Goal: Transaction & Acquisition: Purchase product/service

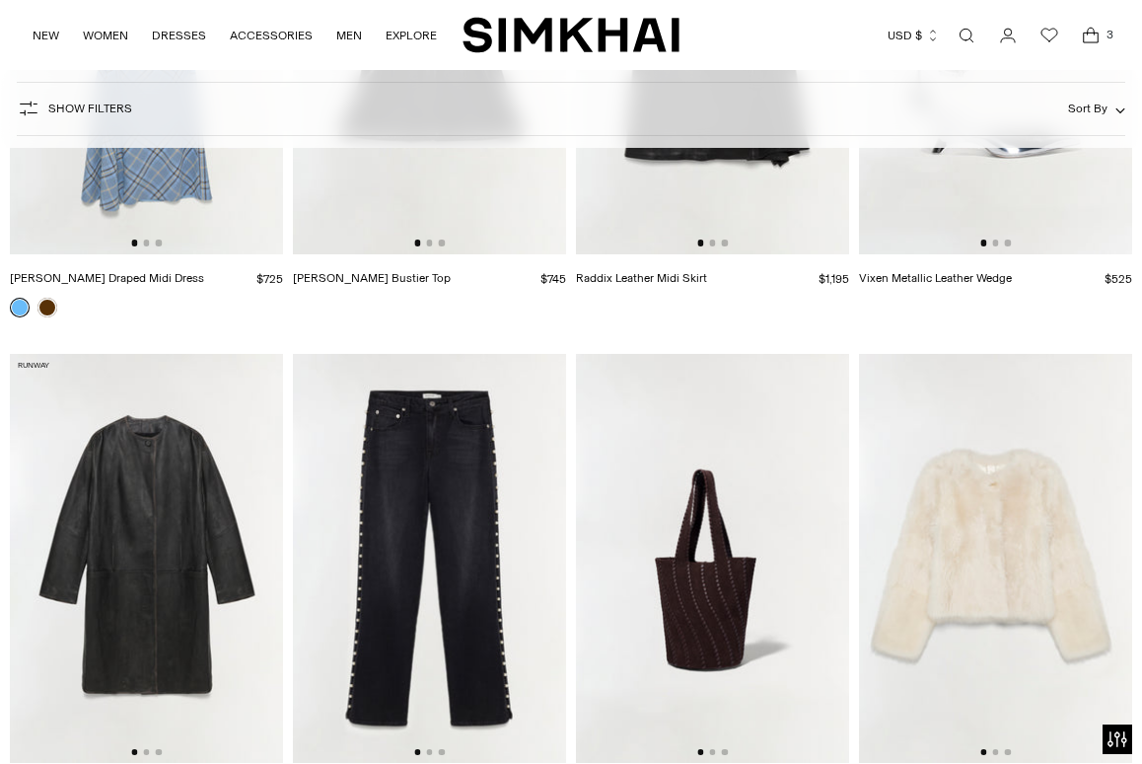
scroll to position [2668, 0]
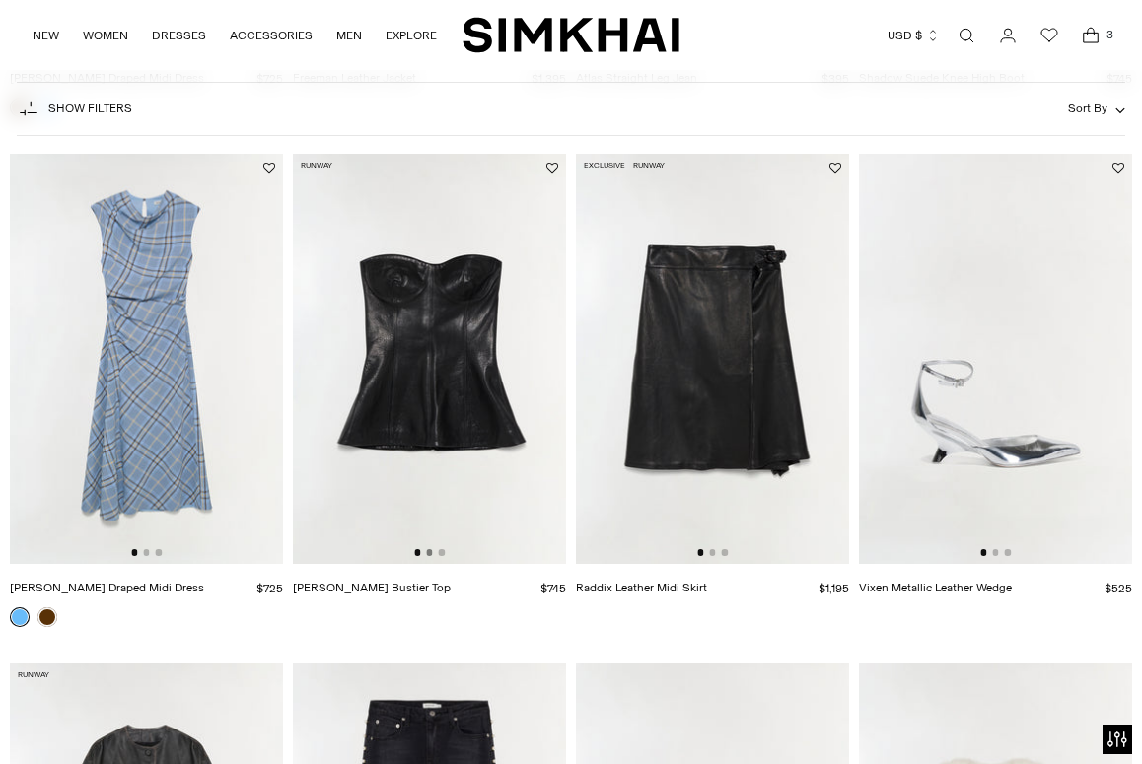
click at [431, 555] on button "Go to slide 2" at bounding box center [429, 552] width 6 height 6
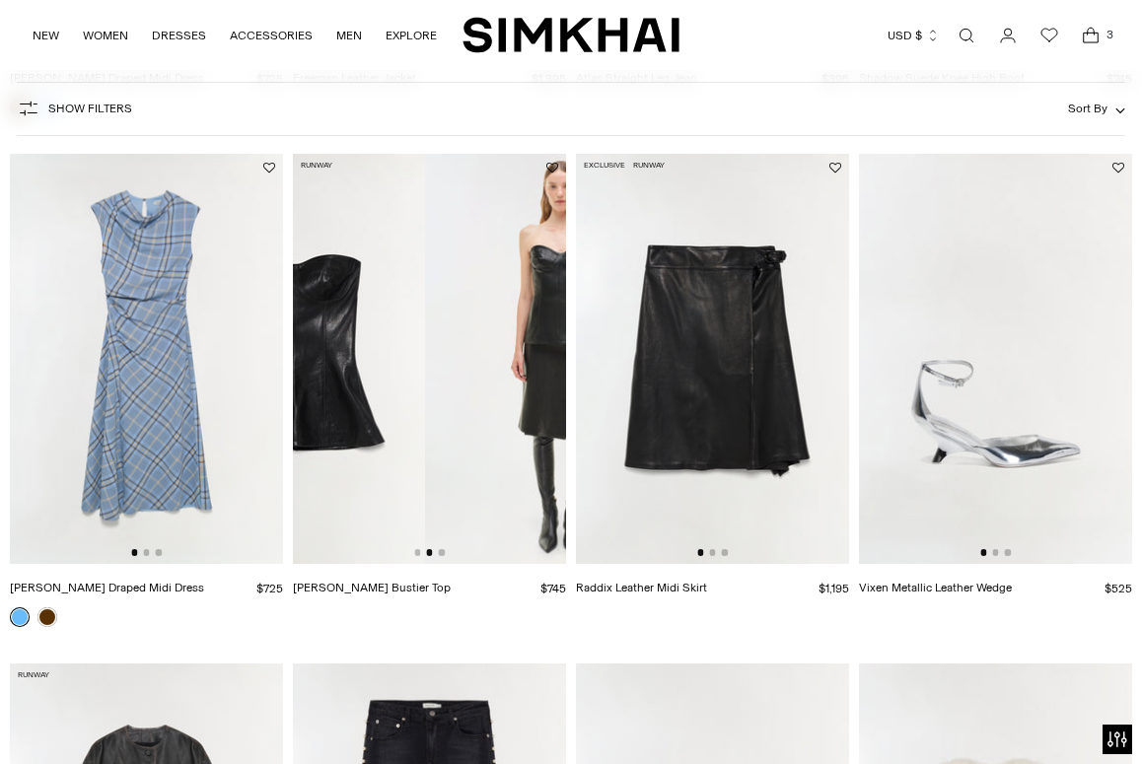
scroll to position [0, 273]
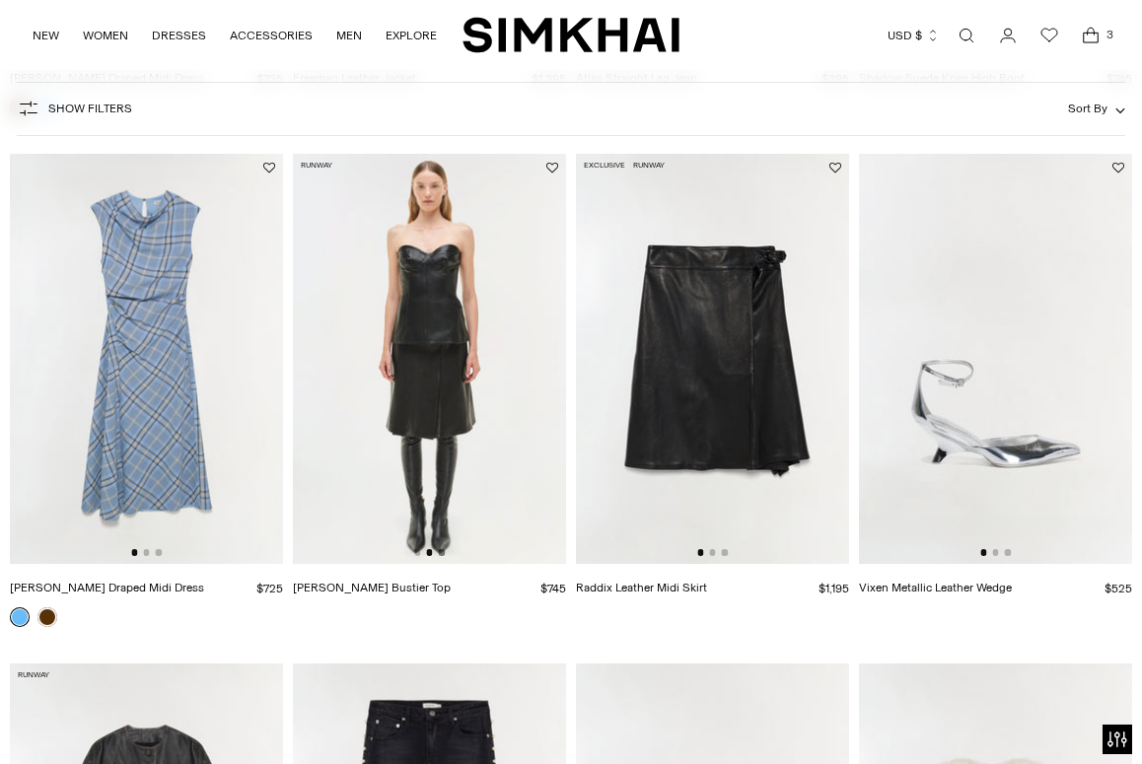
click at [441, 553] on button "Go to slide 3" at bounding box center [442, 552] width 6 height 6
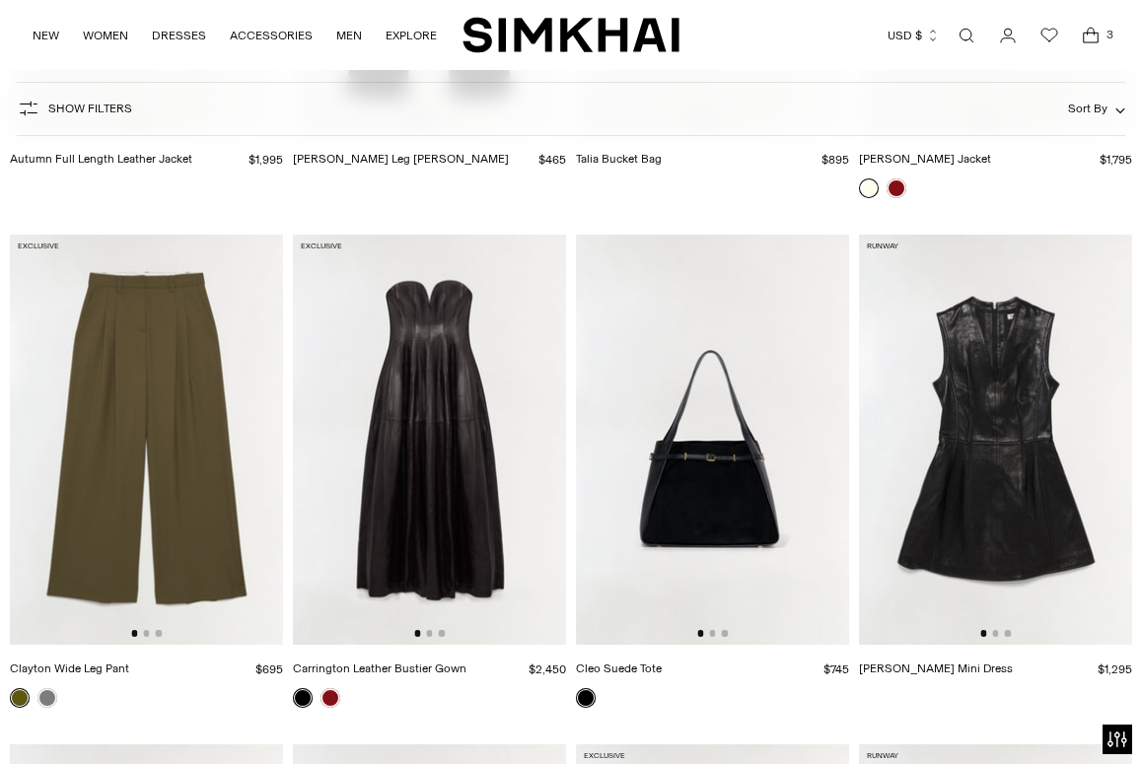
scroll to position [3662, 0]
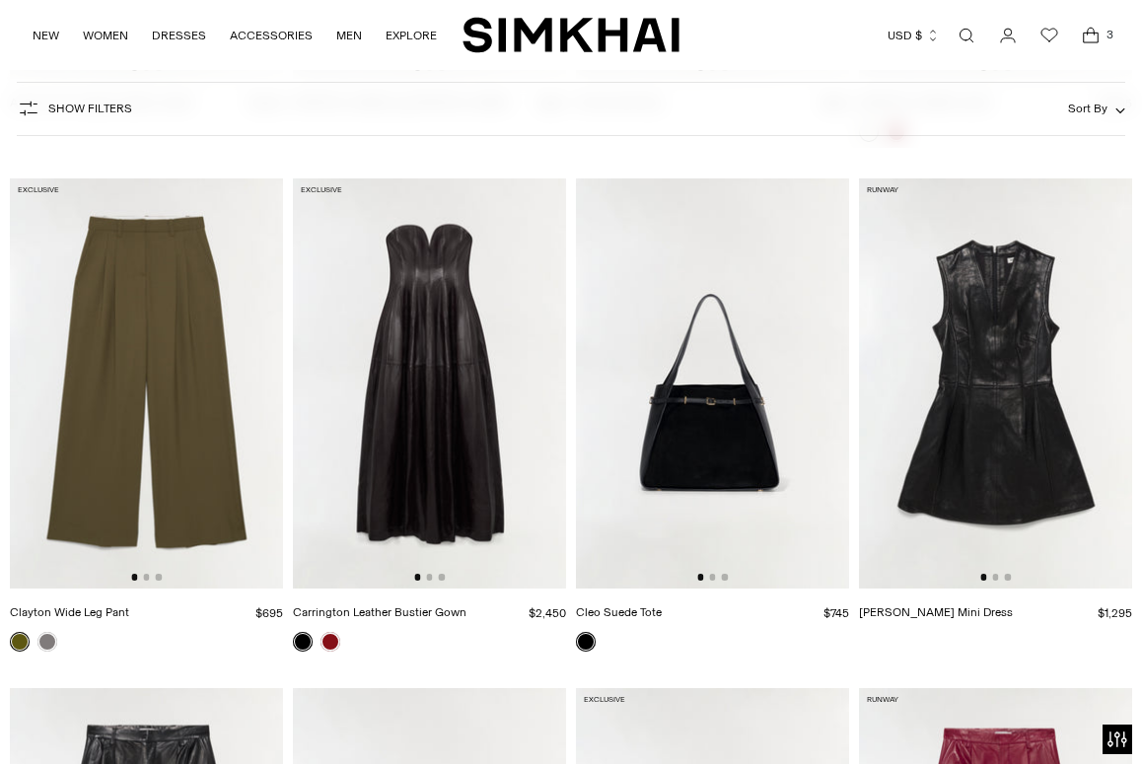
click at [991, 579] on div at bounding box center [995, 577] width 31 height 6
click at [993, 578] on button "Go to slide 2" at bounding box center [995, 577] width 6 height 6
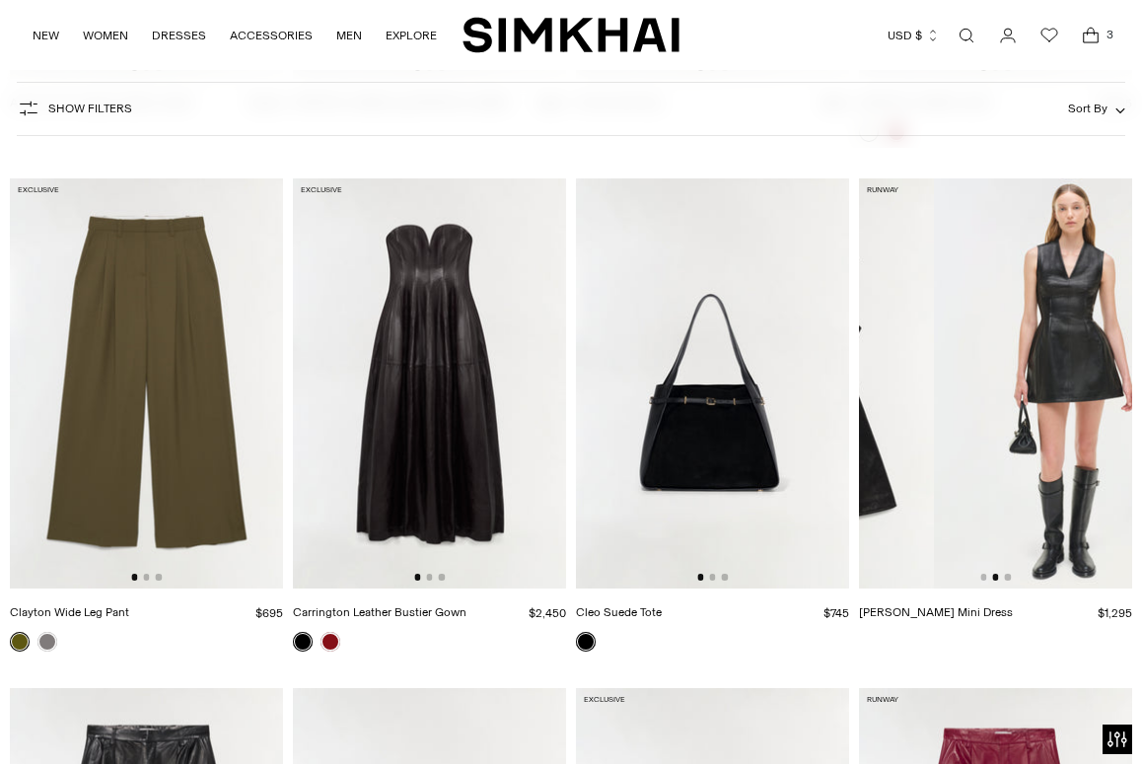
scroll to position [0, 273]
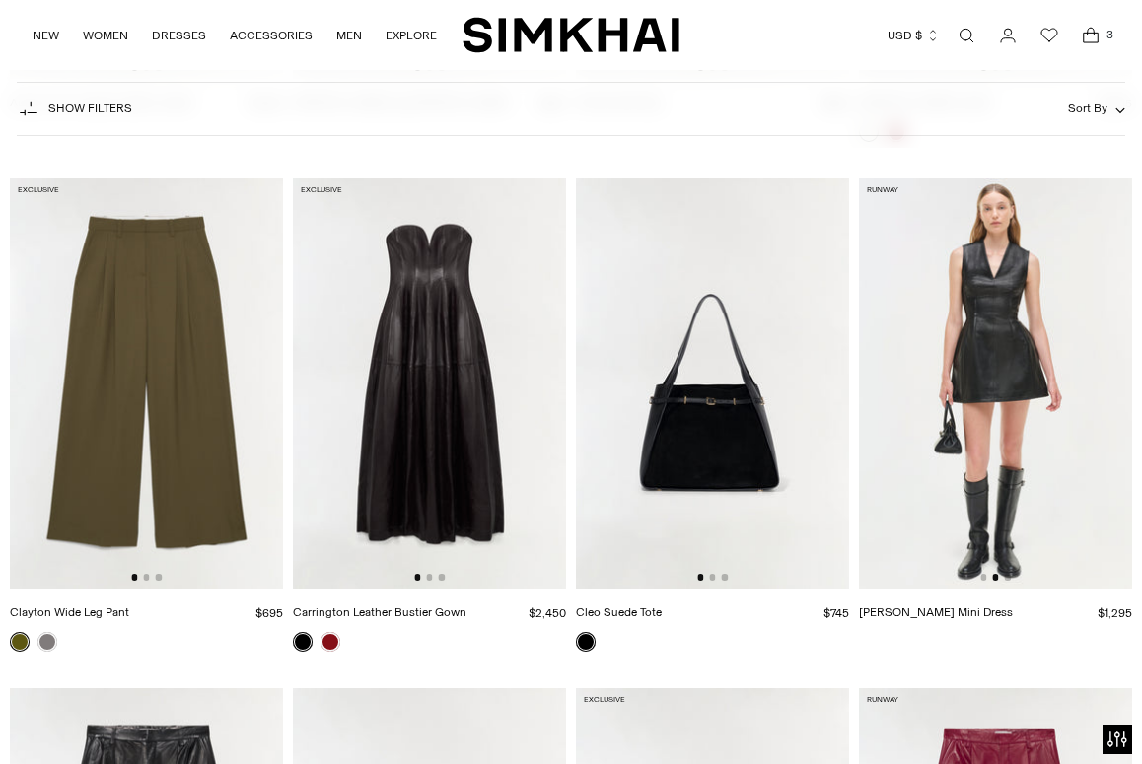
click at [1011, 579] on img at bounding box center [995, 384] width 273 height 410
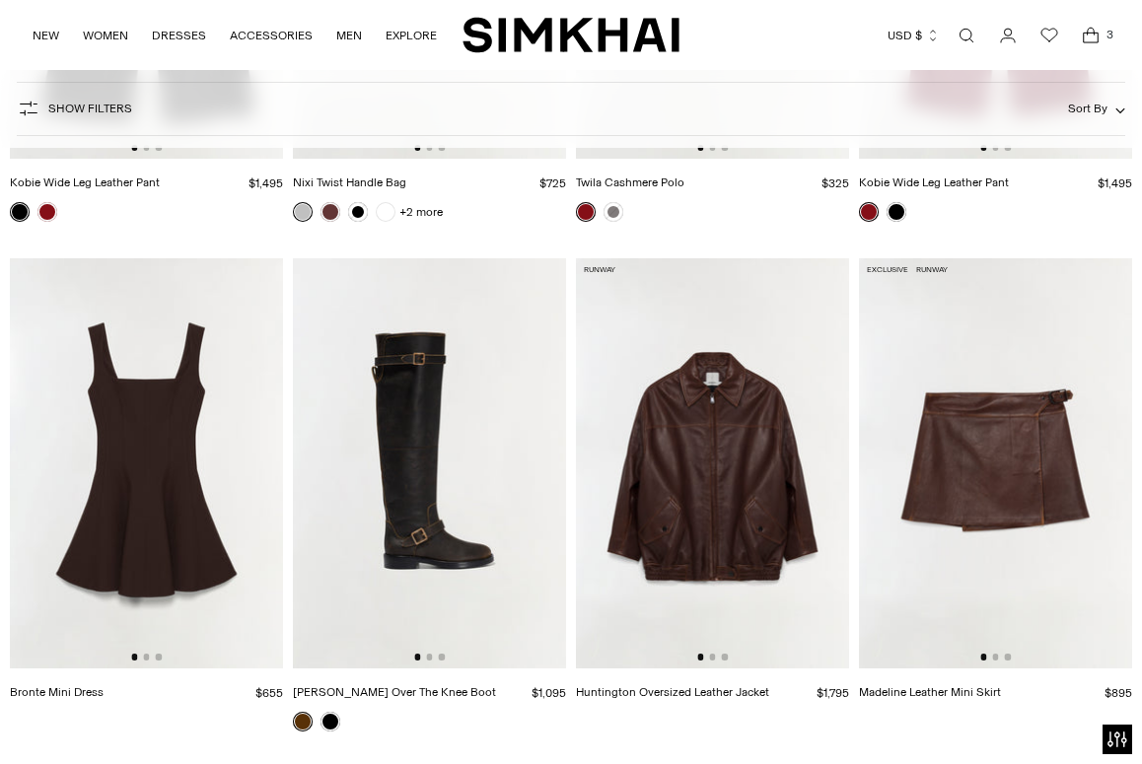
scroll to position [4618, 0]
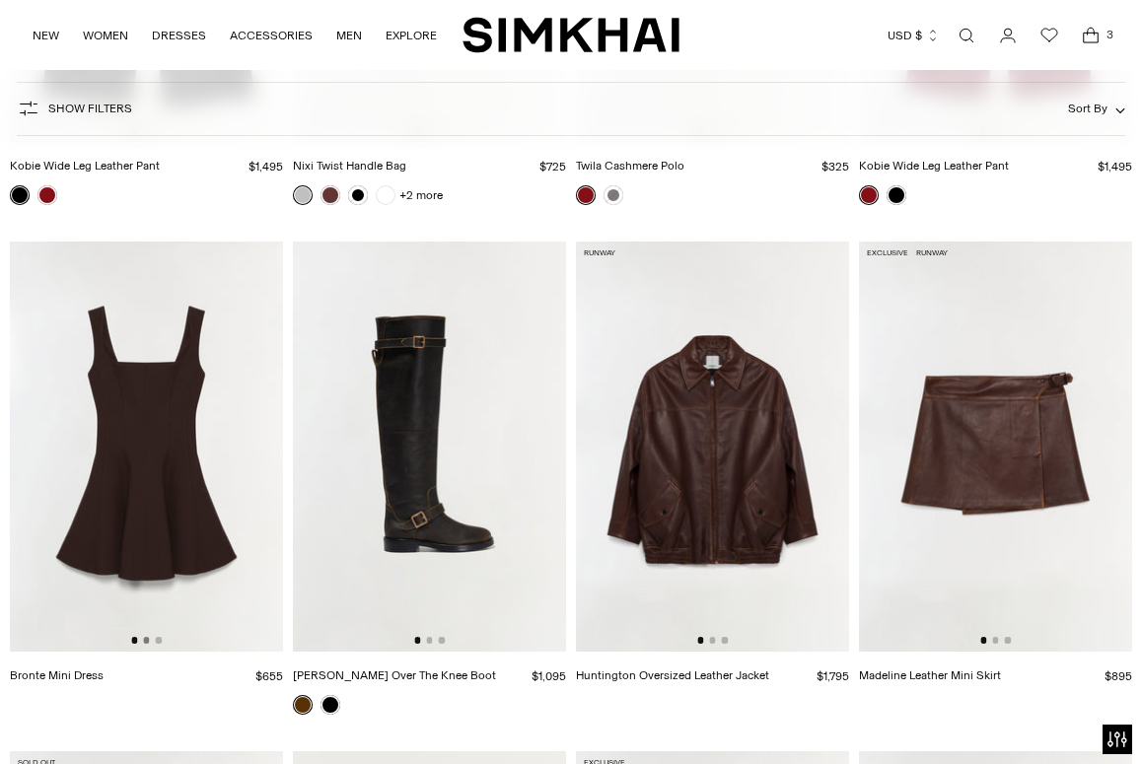
click at [149, 642] on button "Go to slide 2" at bounding box center [146, 640] width 6 height 6
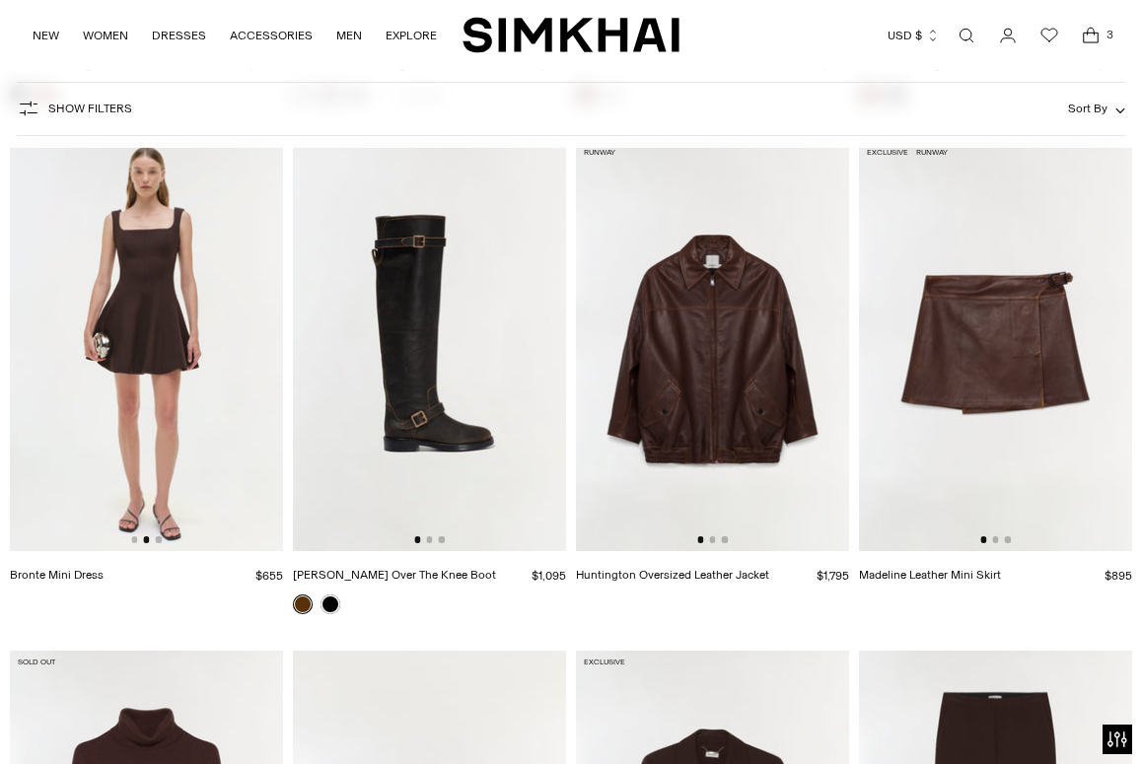
scroll to position [4721, 0]
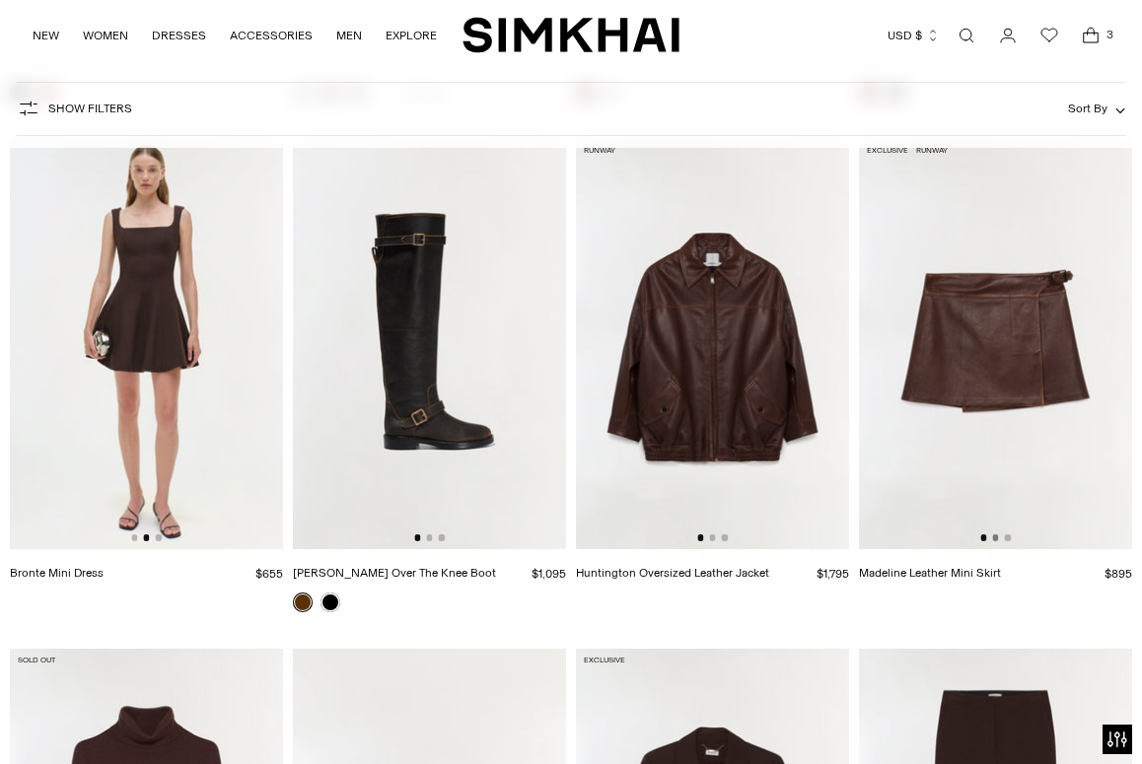
click at [996, 541] on button "Go to slide 2" at bounding box center [995, 538] width 6 height 6
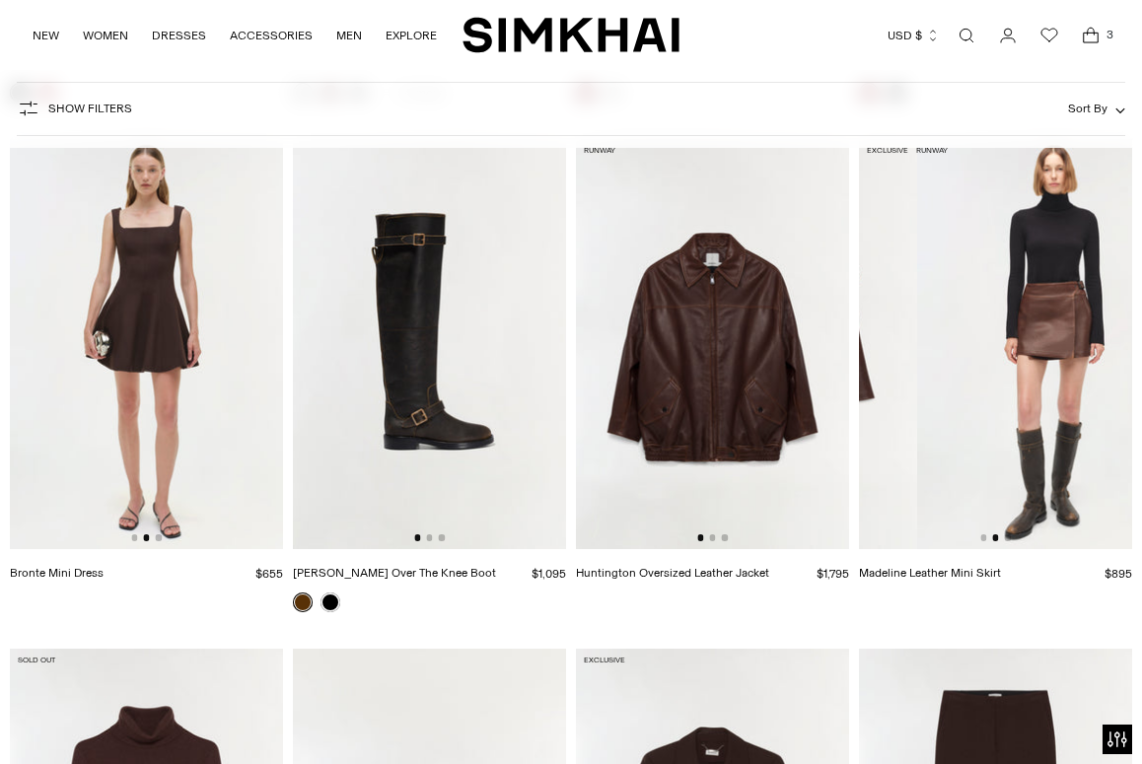
scroll to position [0, 273]
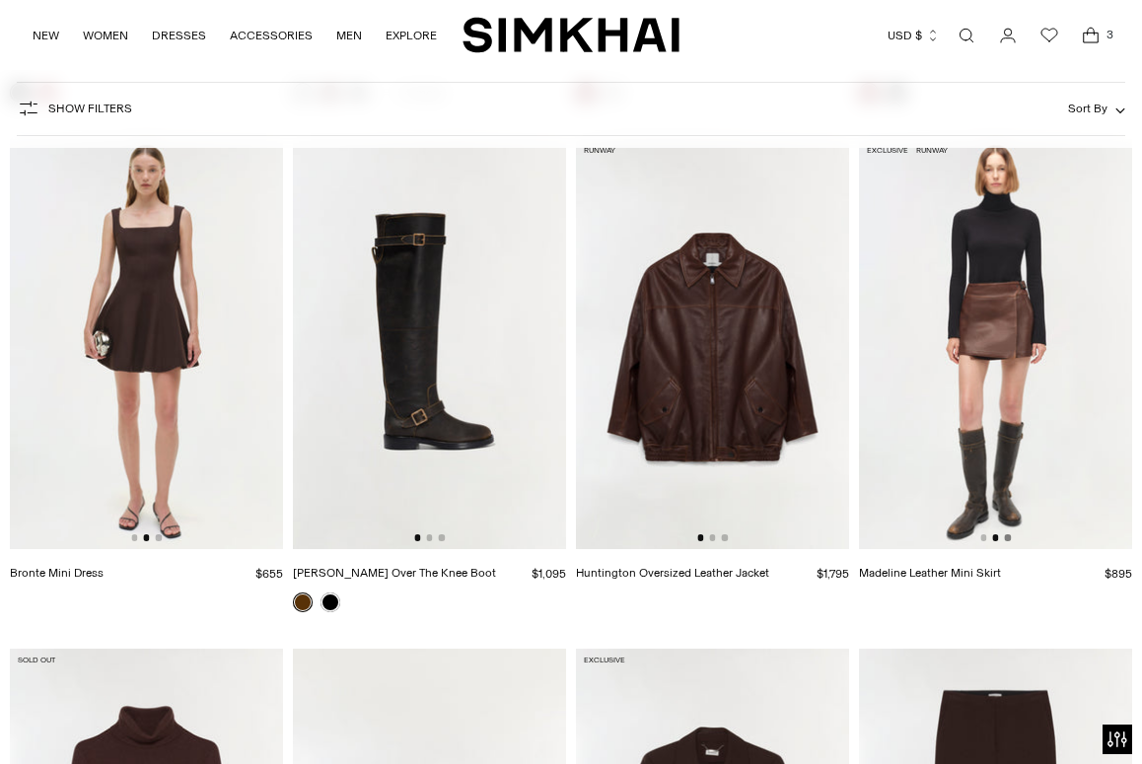
click at [1007, 540] on button "Go to slide 3" at bounding box center [1008, 538] width 6 height 6
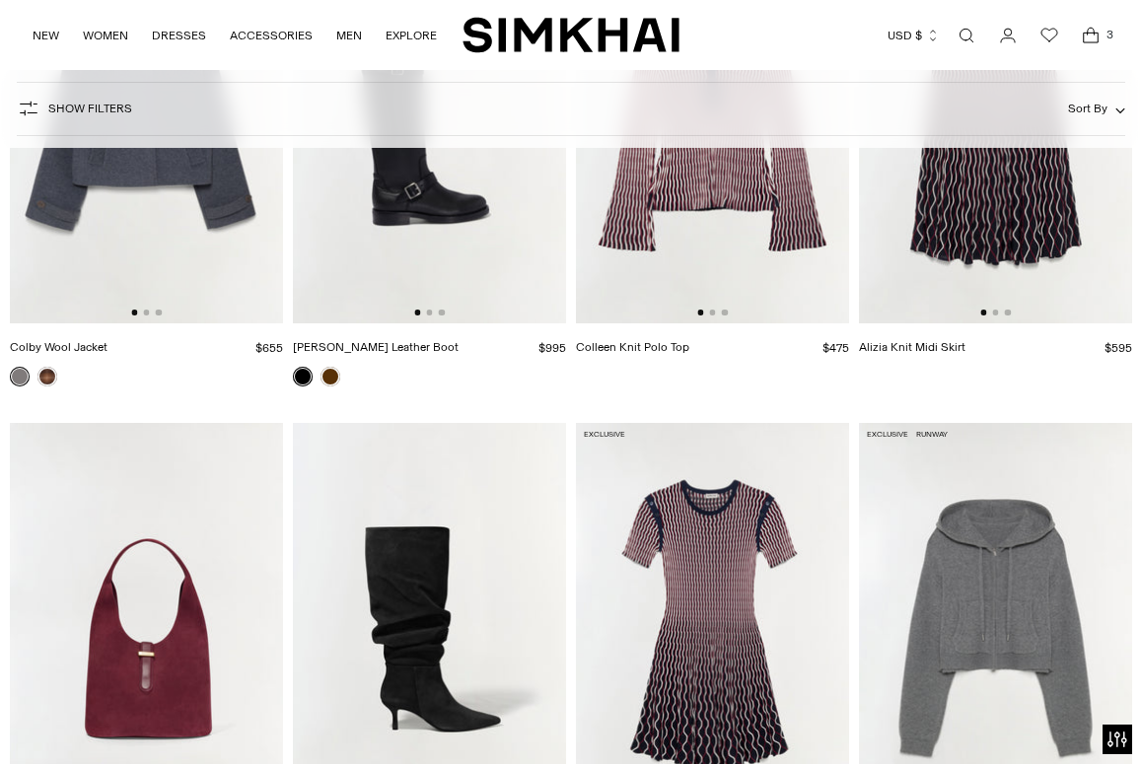
scroll to position [7519, 0]
